Goal: Task Accomplishment & Management: Complete application form

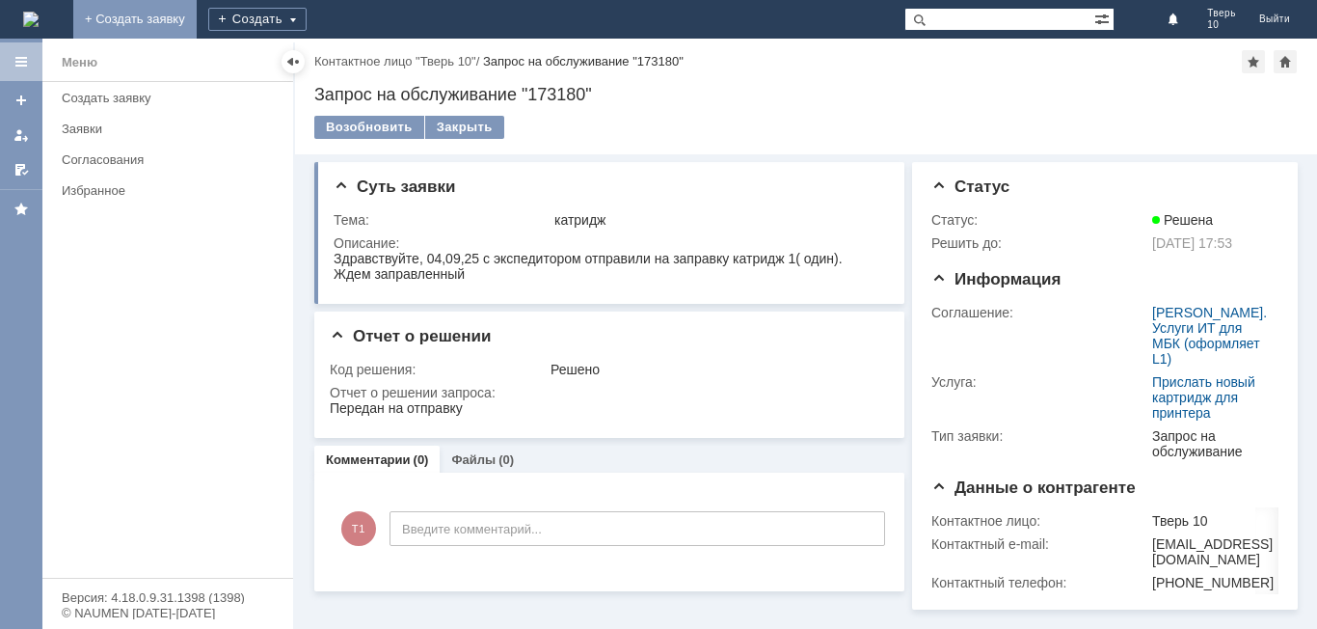
click at [197, 11] on link "+ Создать заявку" at bounding box center [134, 19] width 123 height 39
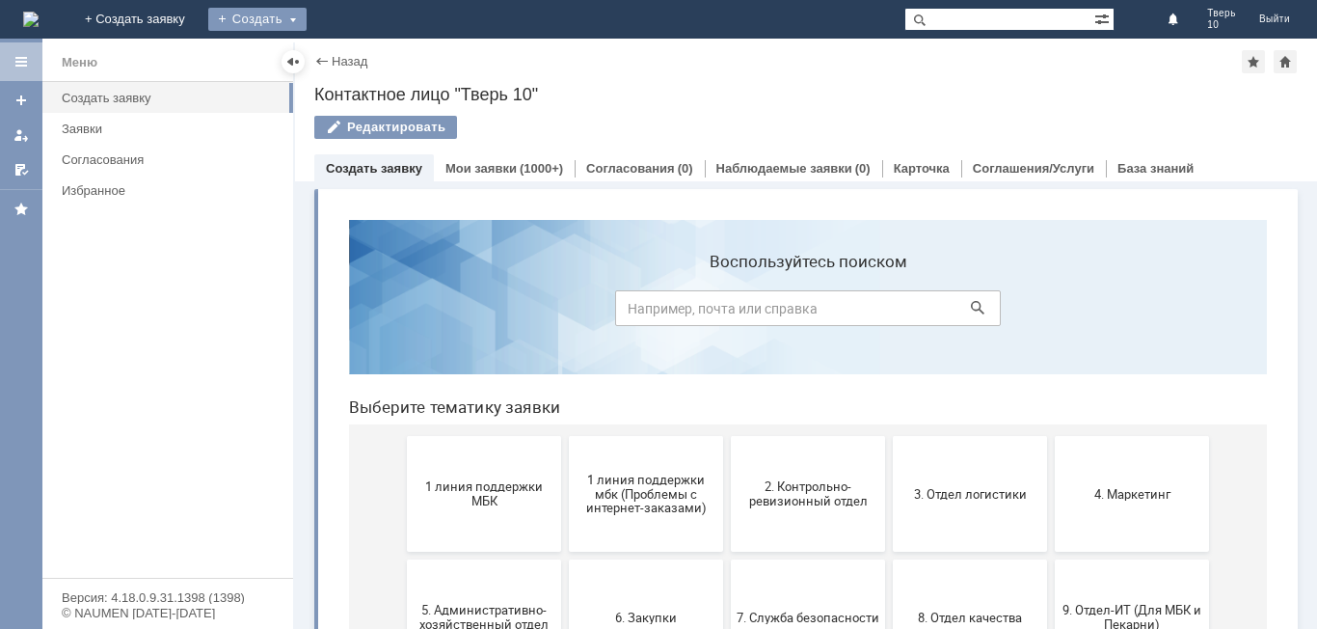
click at [307, 16] on div "Создать" at bounding box center [257, 19] width 98 height 23
click at [357, 56] on link "Заявка" at bounding box center [285, 57] width 147 height 23
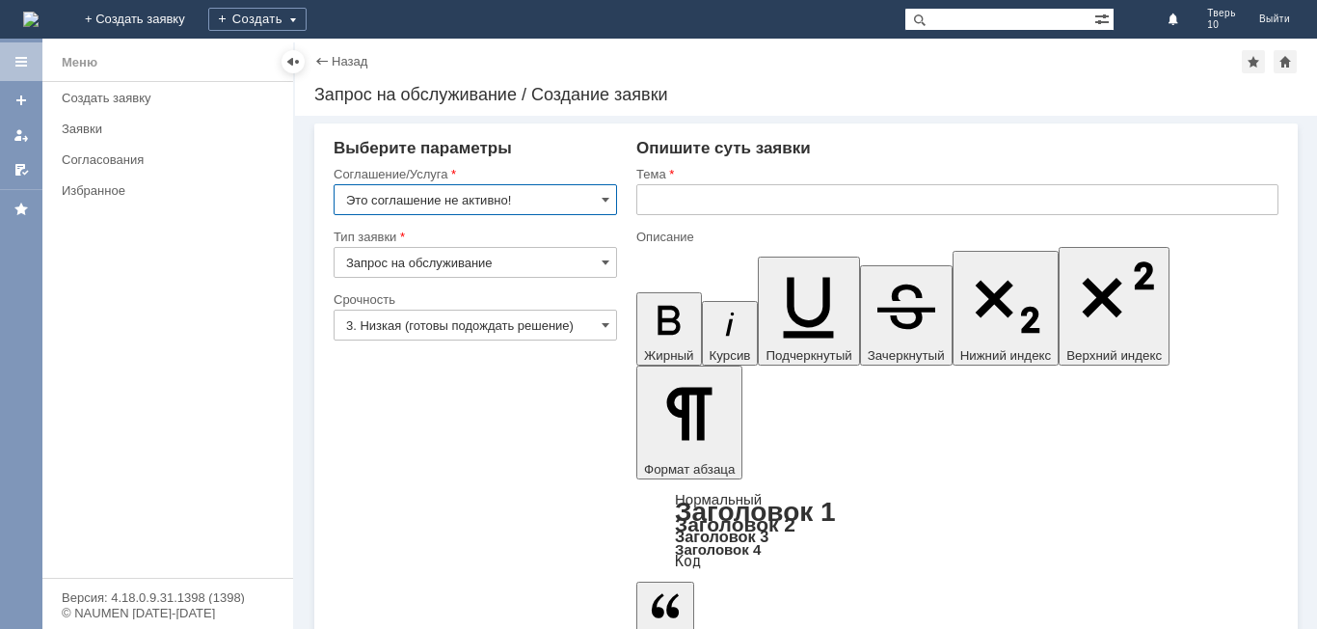
click at [595, 197] on input "Это соглашение не активно!" at bounding box center [475, 199] width 283 height 31
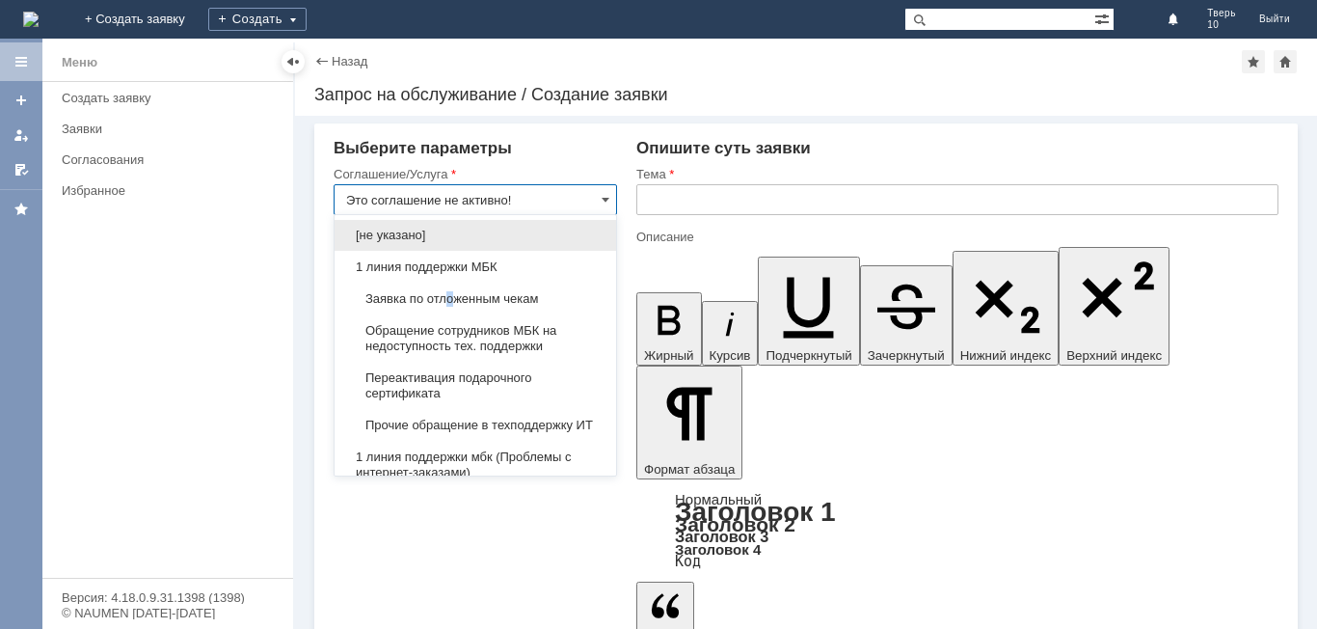
click at [451, 298] on span "Заявка по отложенным чекам" at bounding box center [475, 298] width 258 height 15
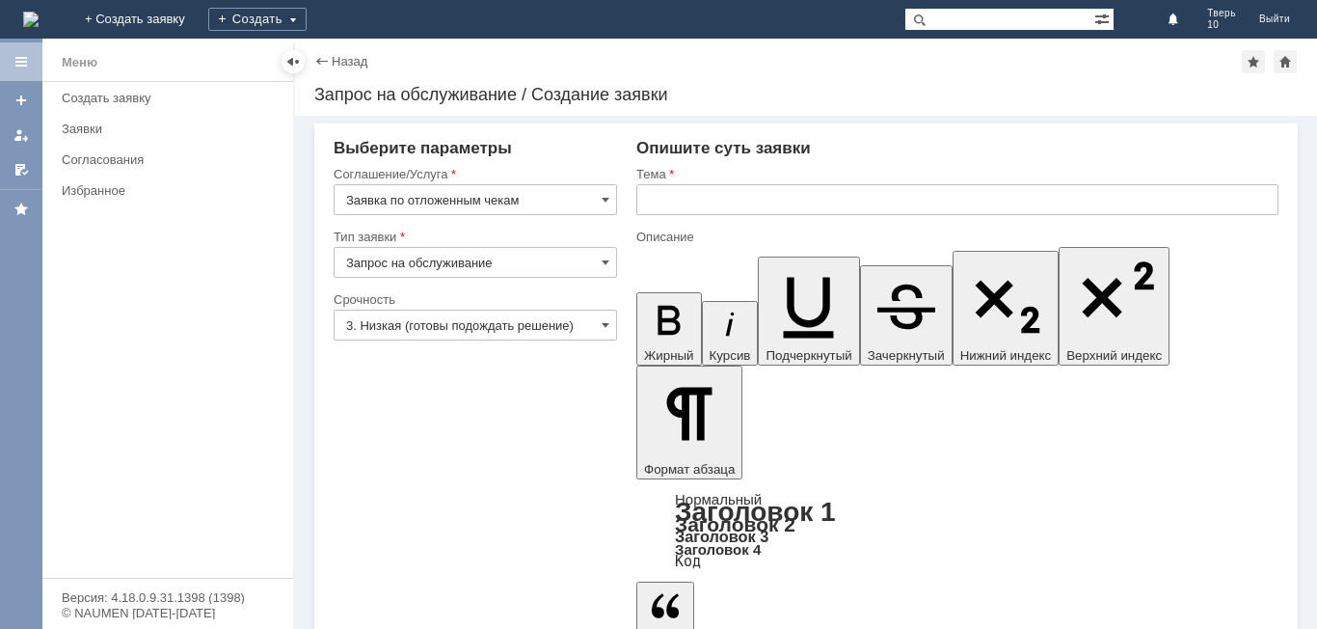
type input "Заявка по отложенным чекам"
click at [649, 198] on input "text" at bounding box center [957, 199] width 642 height 31
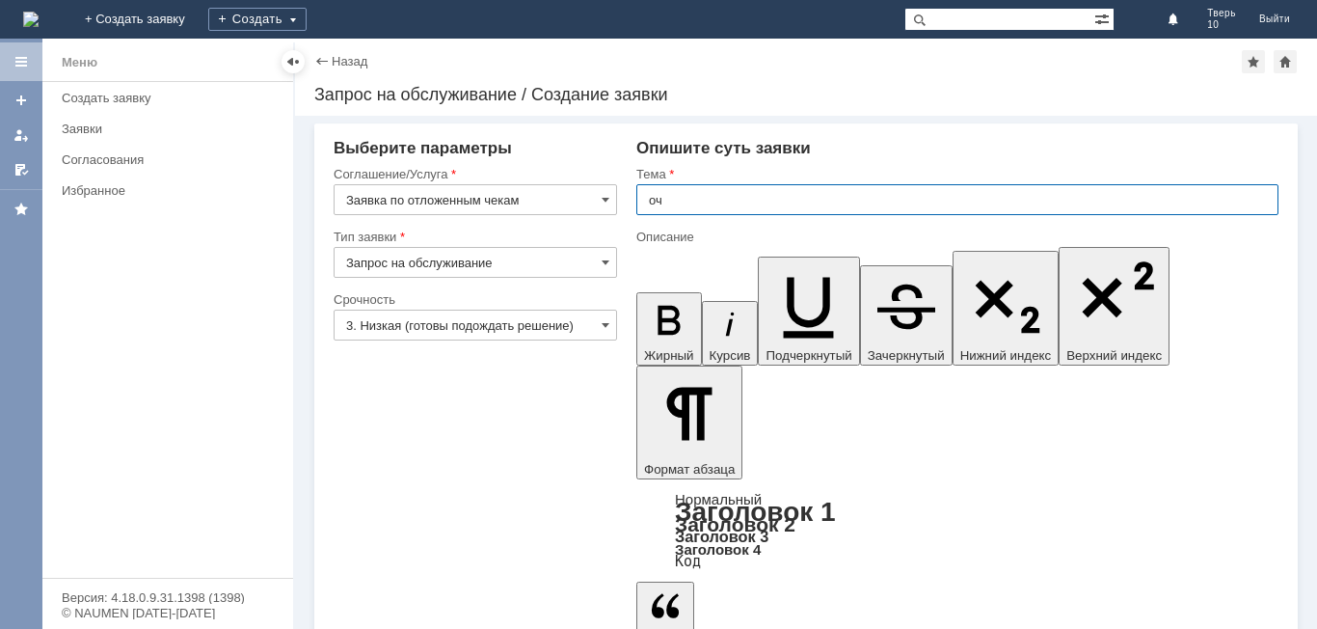
type input "оч"
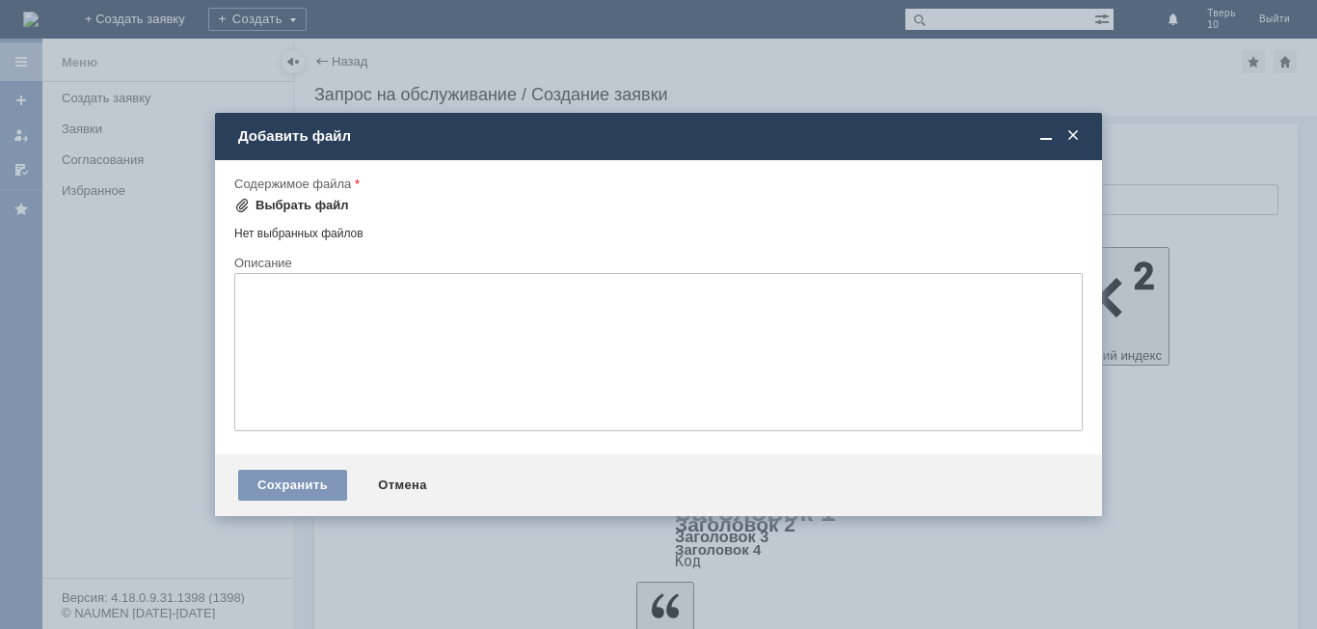
click at [314, 202] on div "Выбрать файл" at bounding box center [302, 205] width 94 height 15
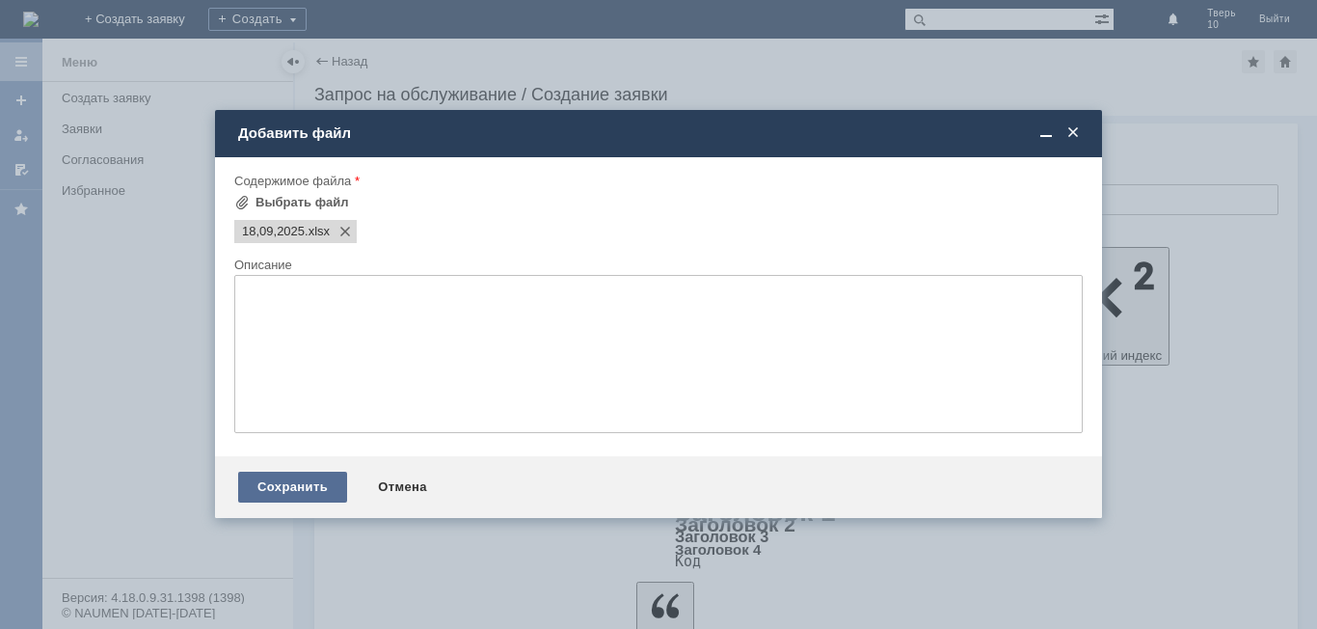
click at [308, 485] on div "Сохранить" at bounding box center [292, 486] width 109 height 31
